Goal: Task Accomplishment & Management: Use online tool/utility

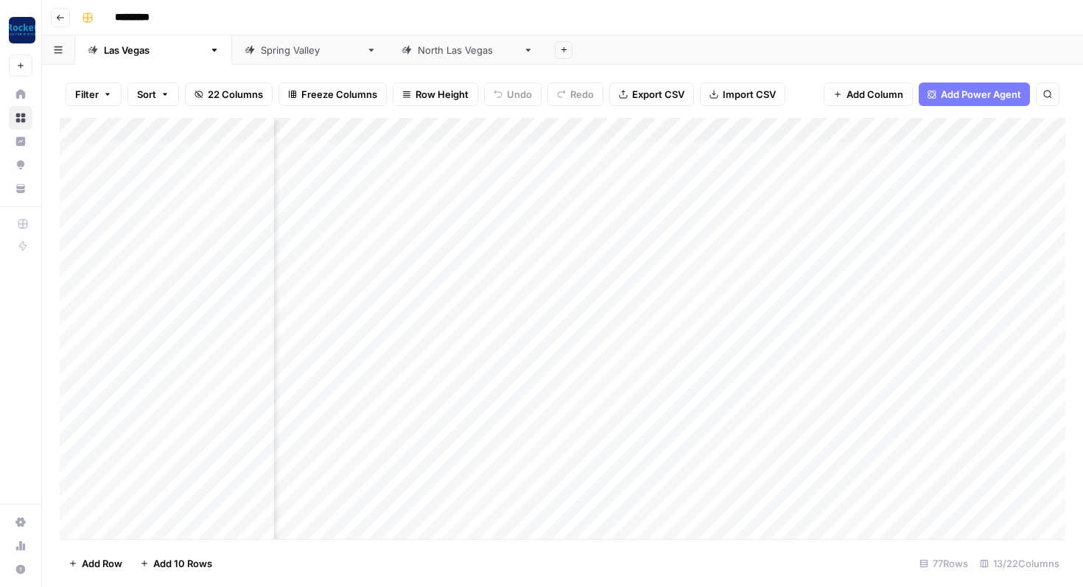
scroll to position [0, 746]
click at [418, 47] on div "[GEOGRAPHIC_DATA]" at bounding box center [467, 50] width 99 height 15
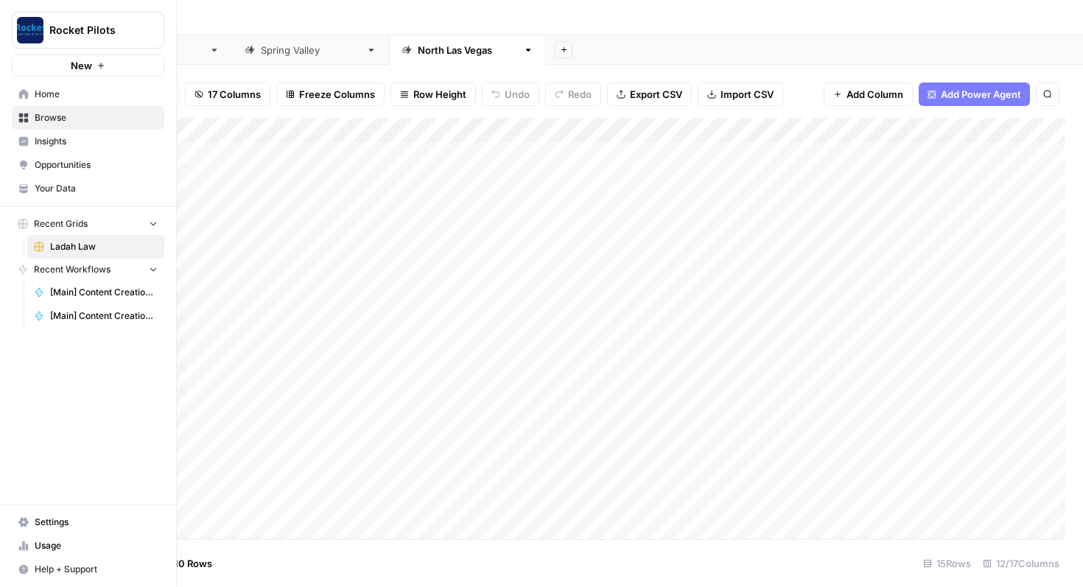
click at [62, 119] on span "Browse" at bounding box center [96, 117] width 123 height 13
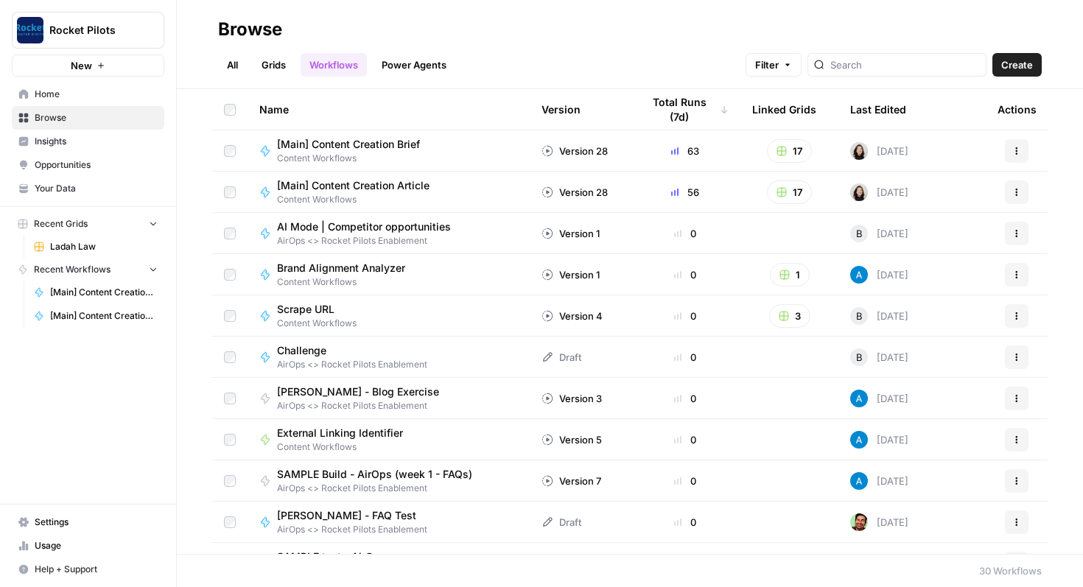
click at [257, 66] on link "Grids" at bounding box center [274, 65] width 42 height 24
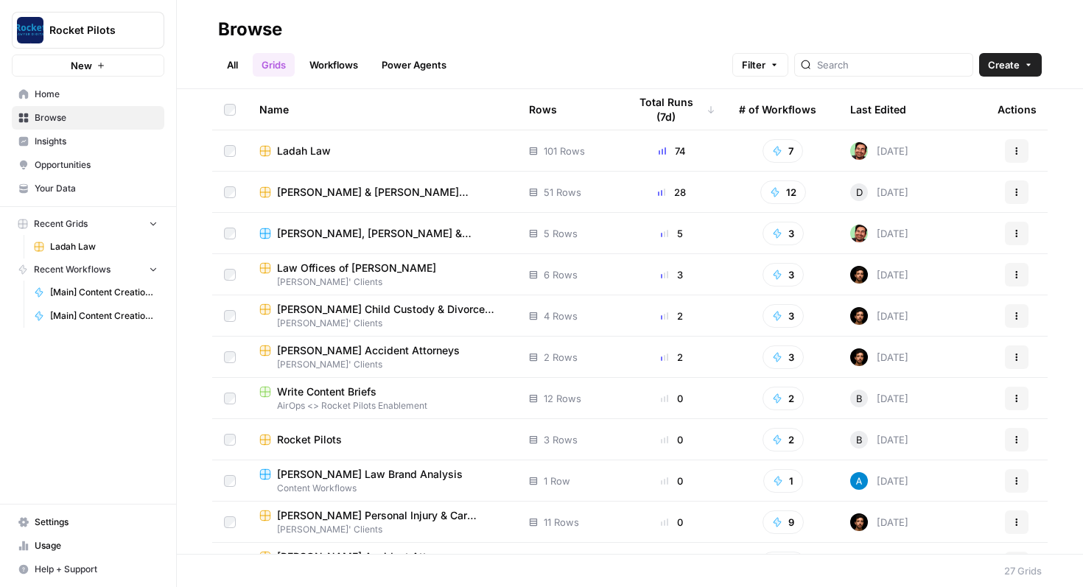
click at [376, 235] on span "[PERSON_NAME], [PERSON_NAME] & [PERSON_NAME]" at bounding box center [391, 233] width 228 height 15
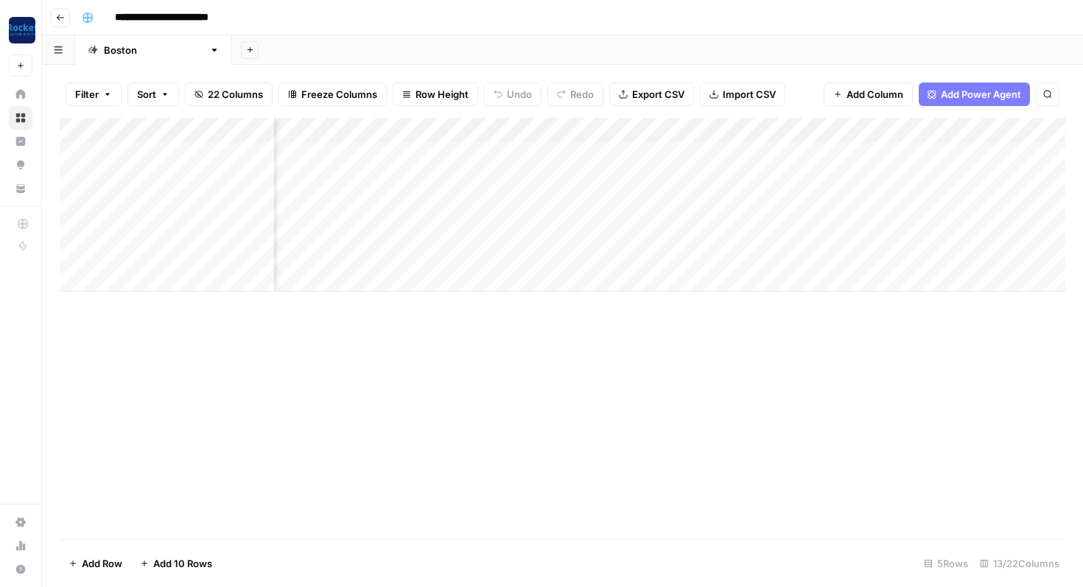
scroll to position [0, 376]
click at [497, 180] on div "Add Column" at bounding box center [563, 205] width 1006 height 174
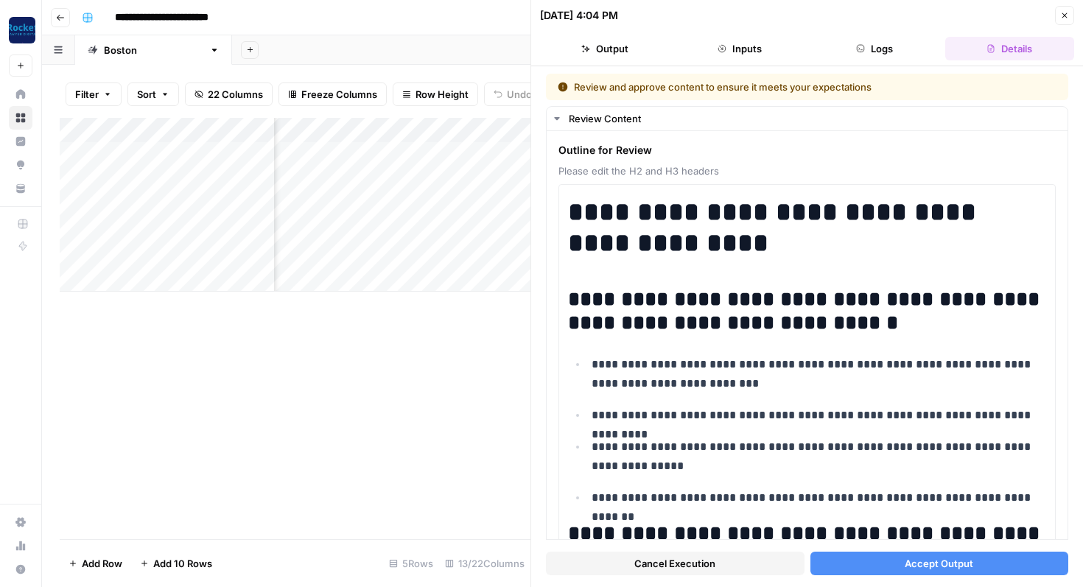
click at [870, 561] on button "Accept Output" at bounding box center [939, 564] width 259 height 24
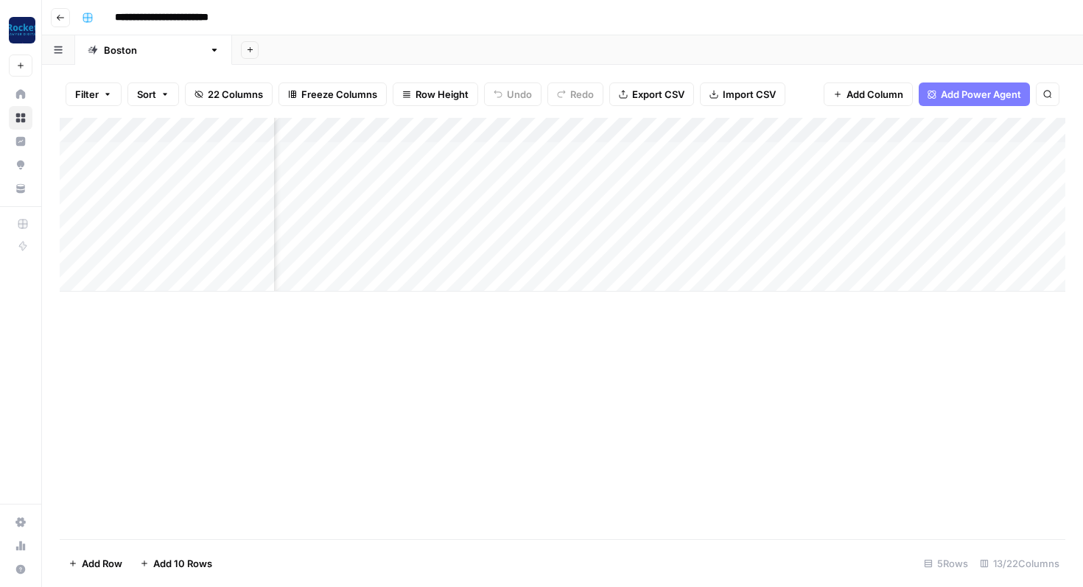
scroll to position [0, 771]
click at [441, 152] on div "Add Column" at bounding box center [563, 205] width 1006 height 174
